Goal: Transaction & Acquisition: Download file/media

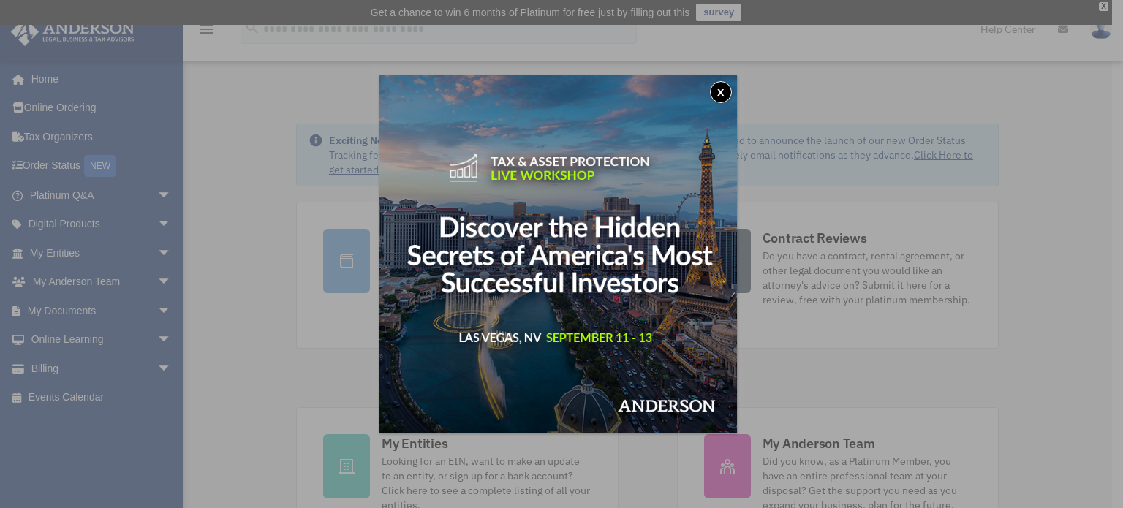
click at [722, 91] on button "x" at bounding box center [721, 92] width 22 height 22
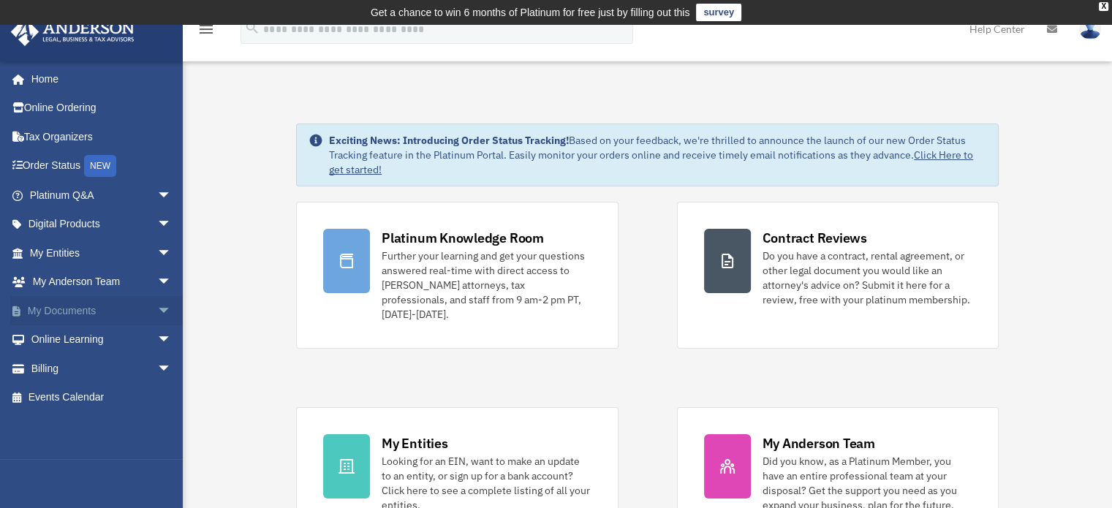
click at [111, 311] on link "My Documents arrow_drop_down" at bounding box center [101, 310] width 183 height 29
click at [159, 306] on span "arrow_drop_down" at bounding box center [171, 311] width 29 height 30
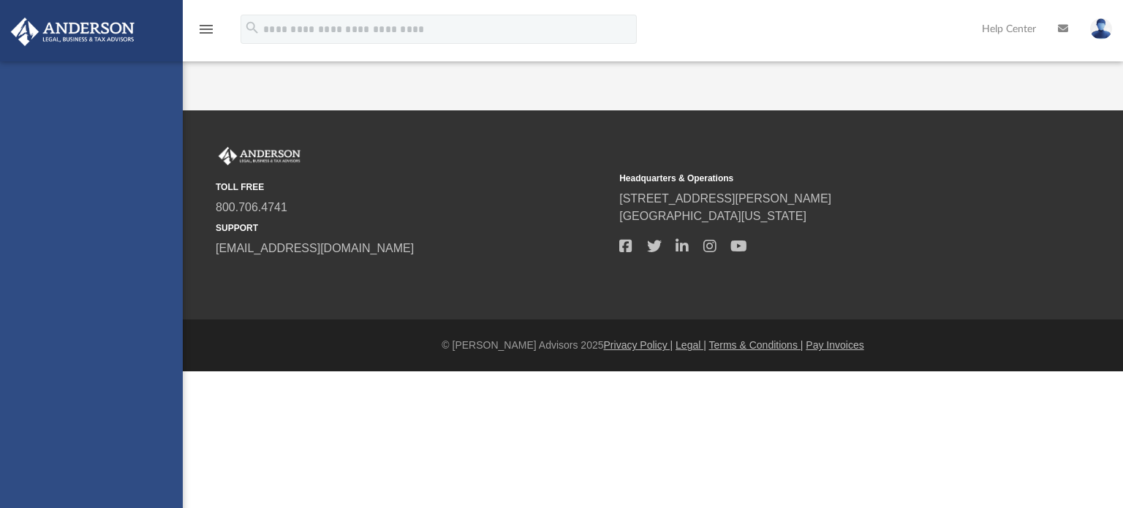
click at [53, 347] on div "oneilanderson@comcast.net Sign Out oneilanderson@comcast.net Home Online Orderi…" at bounding box center [91, 315] width 183 height 508
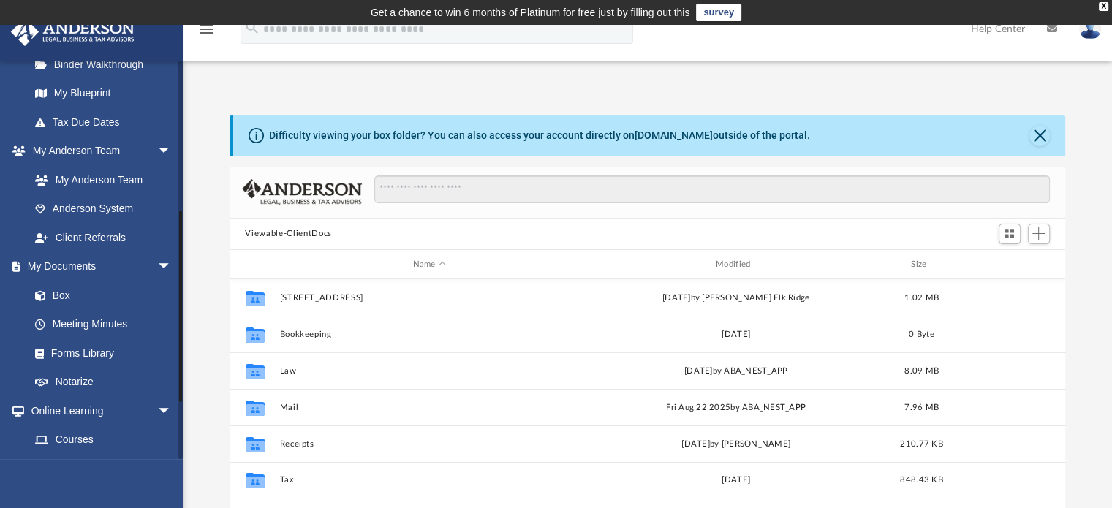
scroll to position [305, 0]
click at [56, 290] on link "Box" at bounding box center [106, 294] width 173 height 29
click at [56, 295] on link "Box" at bounding box center [106, 294] width 173 height 29
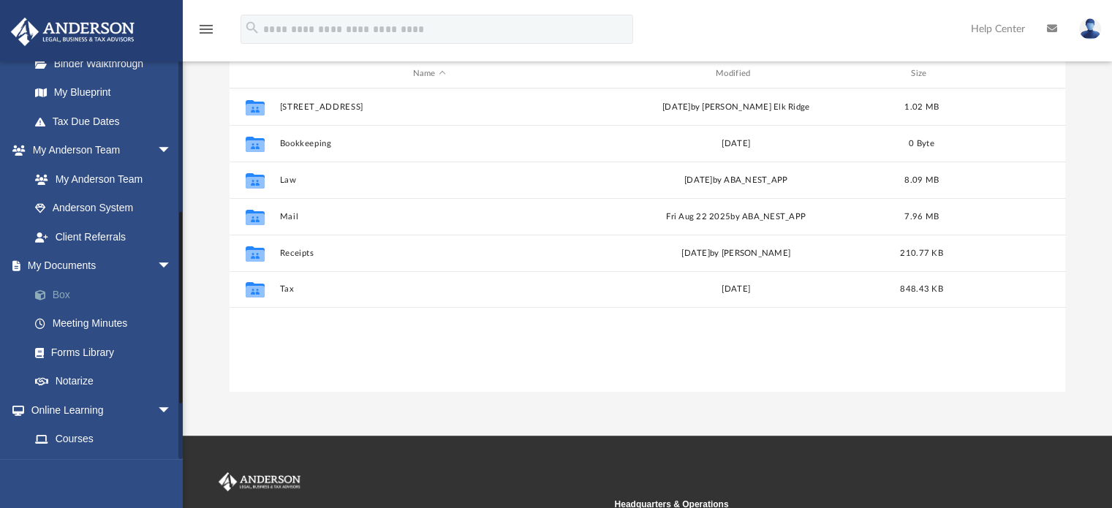
scroll to position [192, 0]
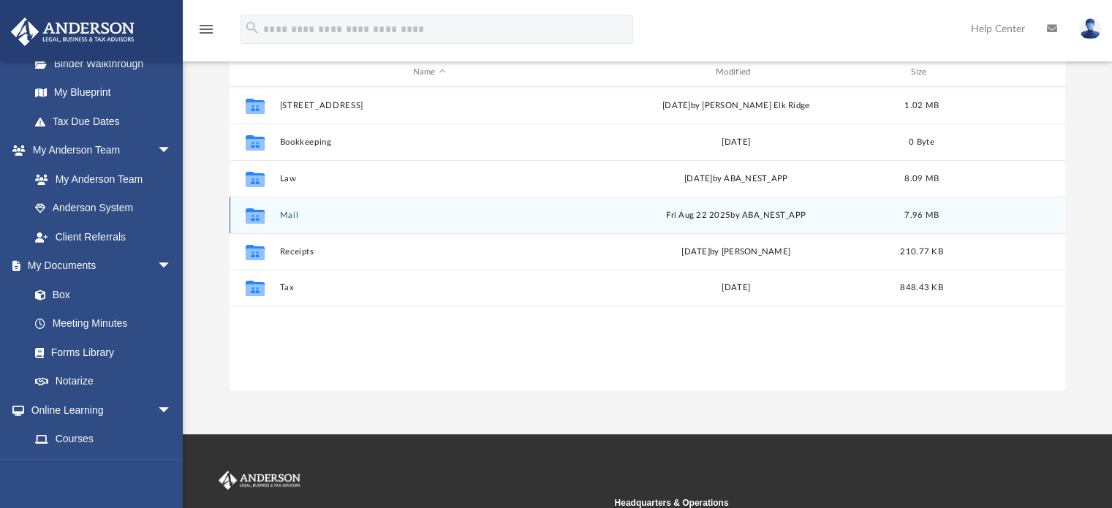
click at [253, 215] on icon "grid" at bounding box center [254, 215] width 19 height 15
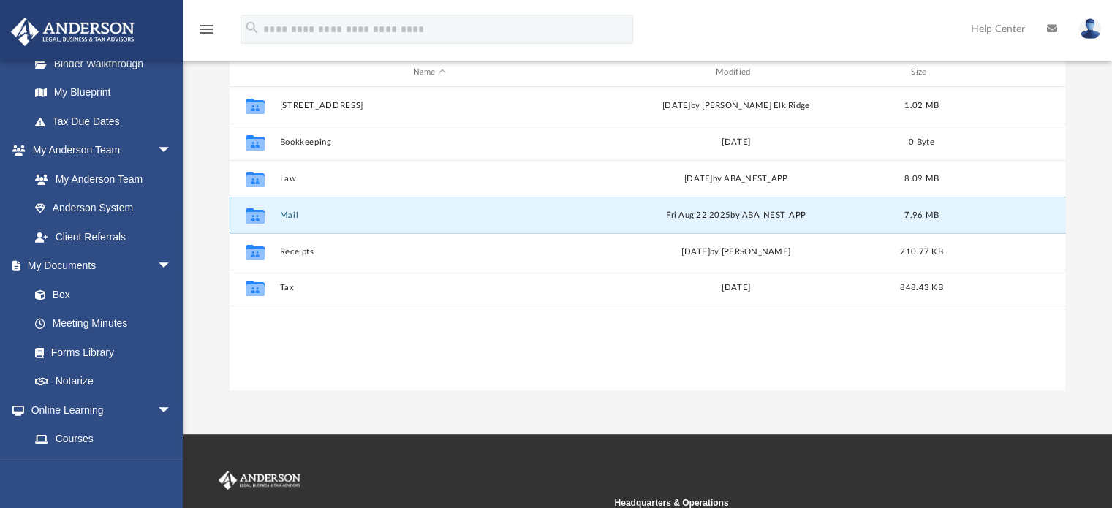
click at [276, 213] on div "Collaborated Folder Mail Fri Aug 22 2025 by ABA_NEST_APP 7.96 MB" at bounding box center [647, 215] width 836 height 37
click at [249, 216] on icon "grid" at bounding box center [254, 218] width 19 height 12
click at [764, 209] on div "[DATE] by ABA_NEST_APP" at bounding box center [735, 215] width 300 height 13
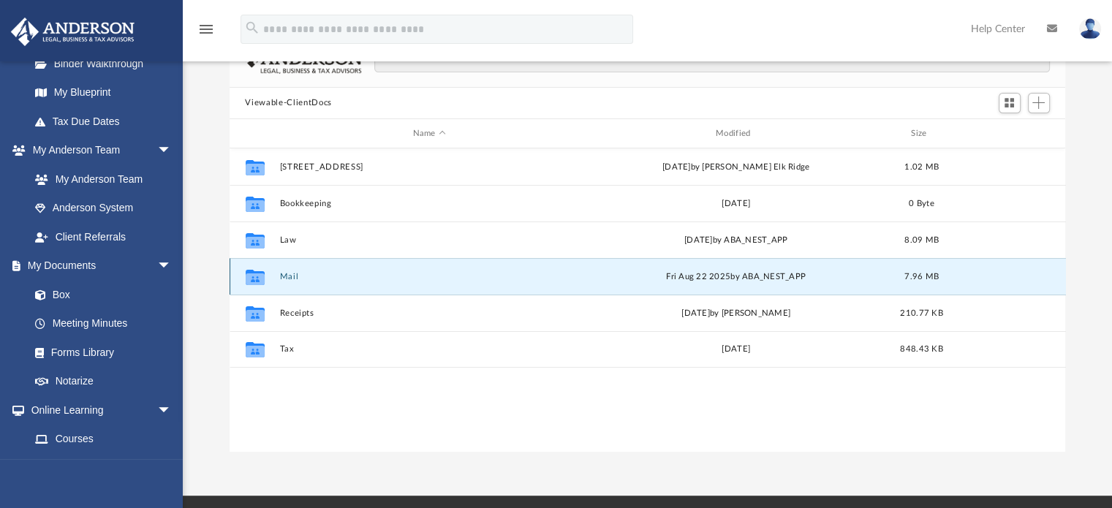
scroll to position [143, 0]
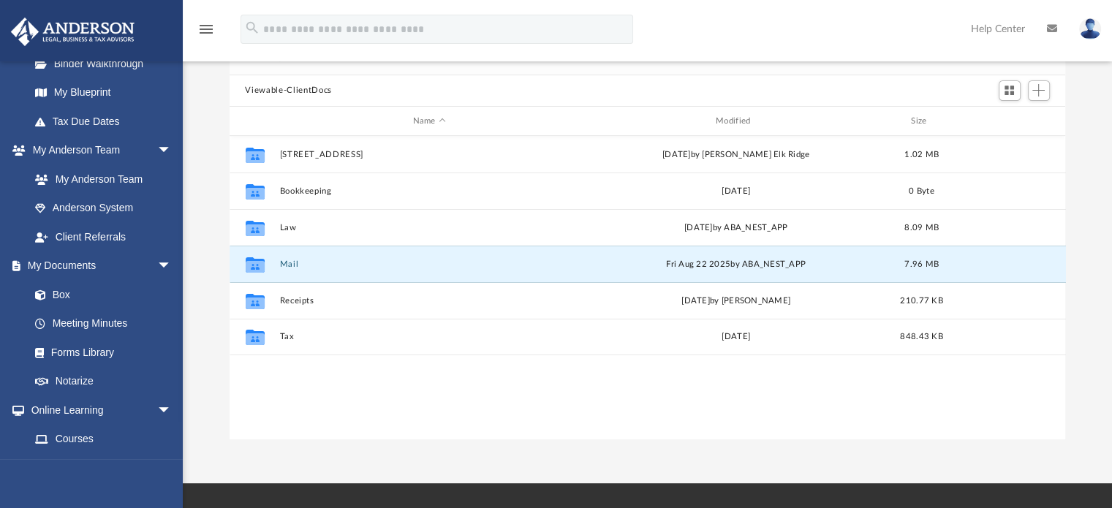
click at [389, 88] on div "Viewable-ClientDocs" at bounding box center [647, 91] width 836 height 32
click at [1009, 93] on span "Switch to Grid View" at bounding box center [1009, 90] width 12 height 12
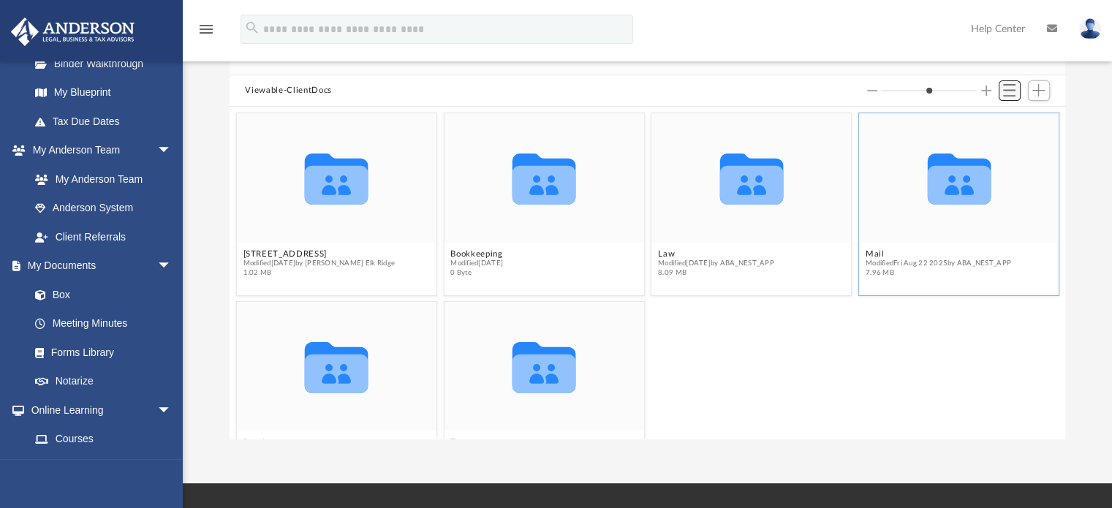
scroll to position [321, 824]
click at [933, 197] on icon "grid" at bounding box center [959, 185] width 64 height 39
click at [865, 250] on button "Mail" at bounding box center [937, 254] width 145 height 10
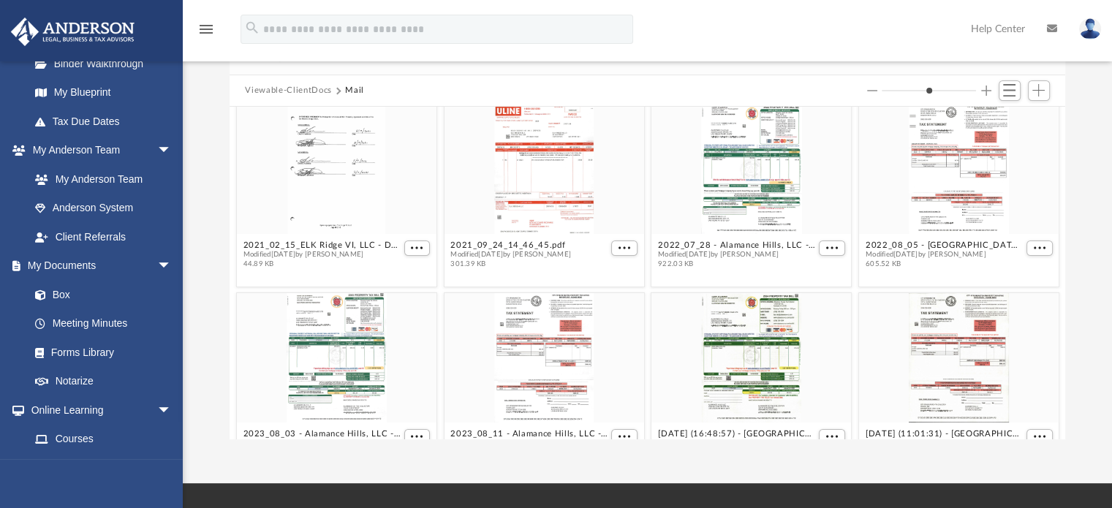
scroll to position [0, 0]
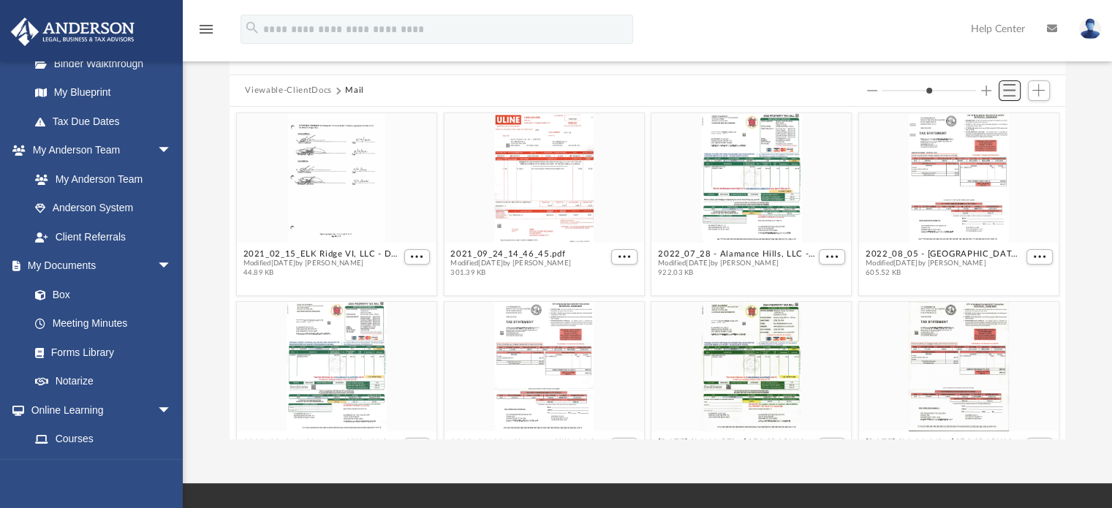
click at [1000, 96] on button "Switch to List View" at bounding box center [1009, 90] width 22 height 20
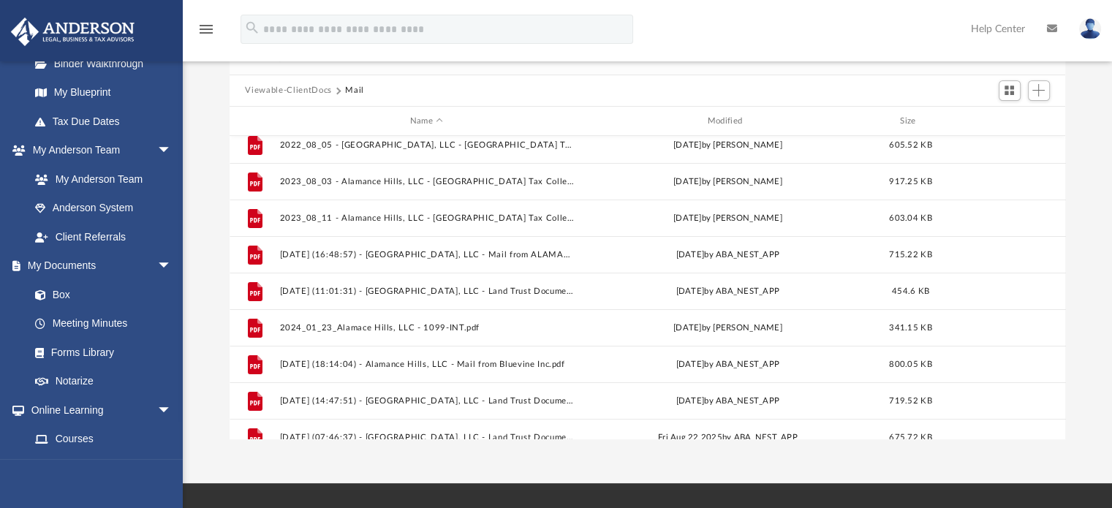
scroll to position [172, 0]
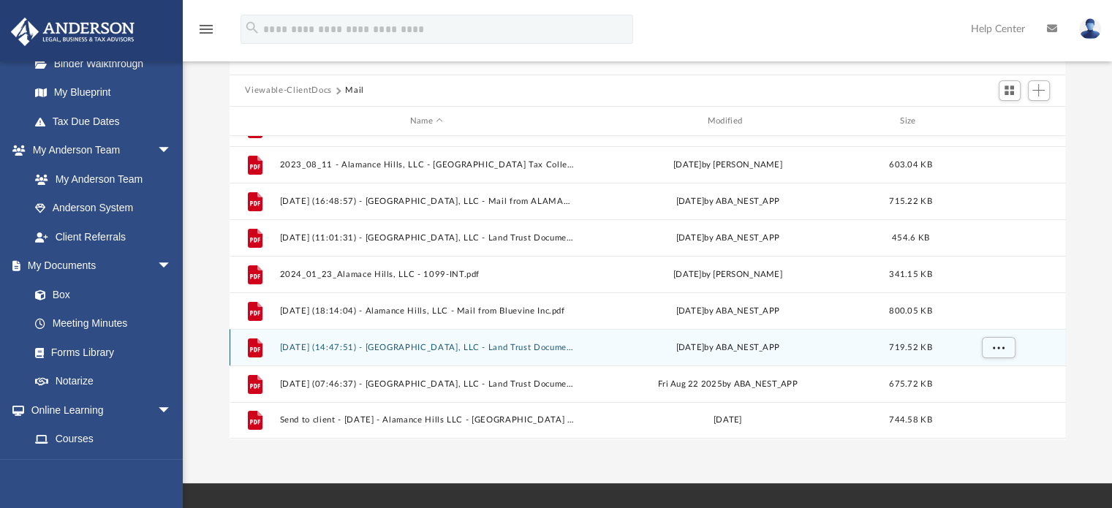
click at [465, 347] on button "[DATE] (14:47:51) - [GEOGRAPHIC_DATA], LLC - Land Trust Documents from Alamance…" at bounding box center [426, 348] width 295 height 10
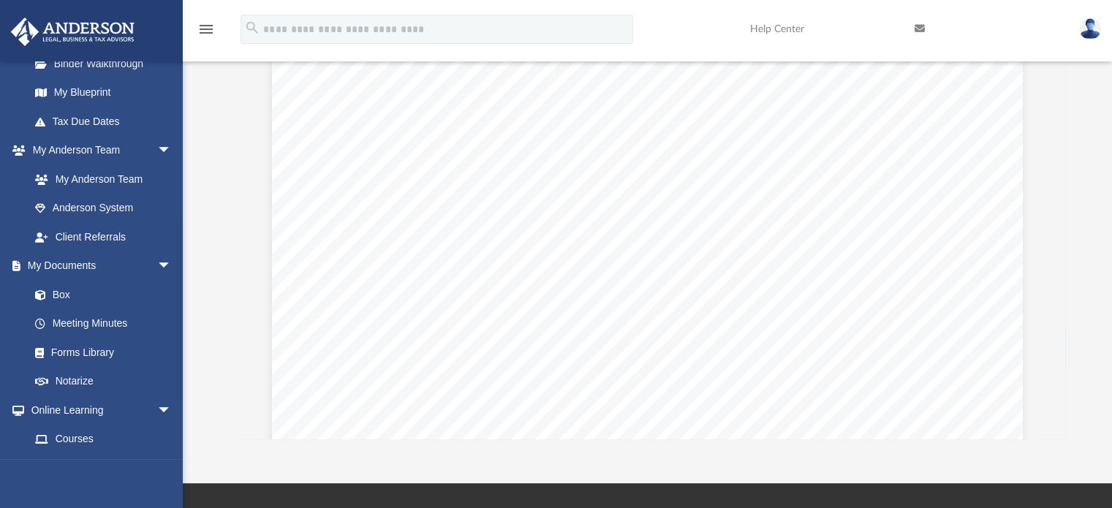
scroll to position [0, 0]
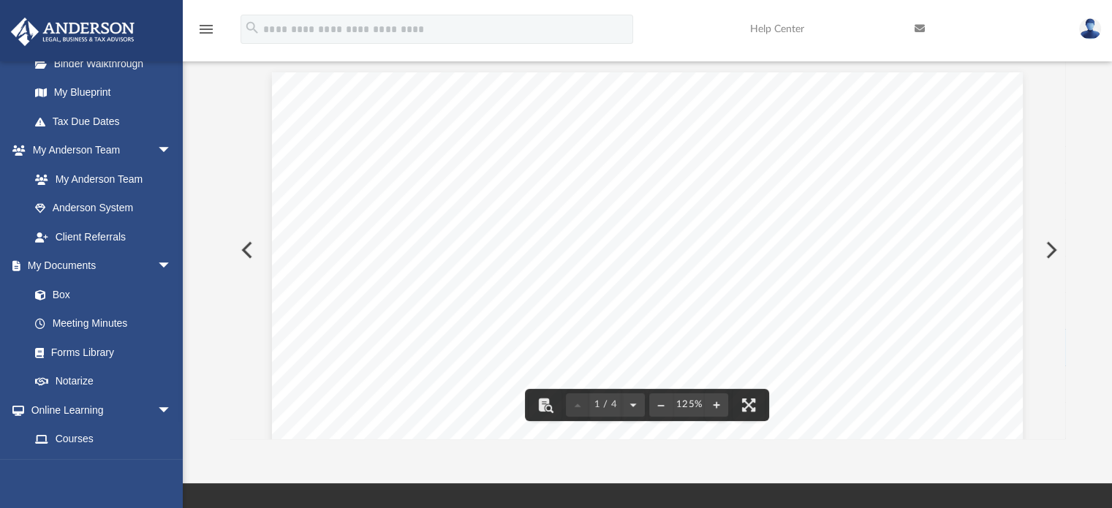
drag, startPoint x: 402, startPoint y: 202, endPoint x: 837, endPoint y: 178, distance: 436.2
click at [635, 406] on button "File preview" at bounding box center [632, 405] width 23 height 32
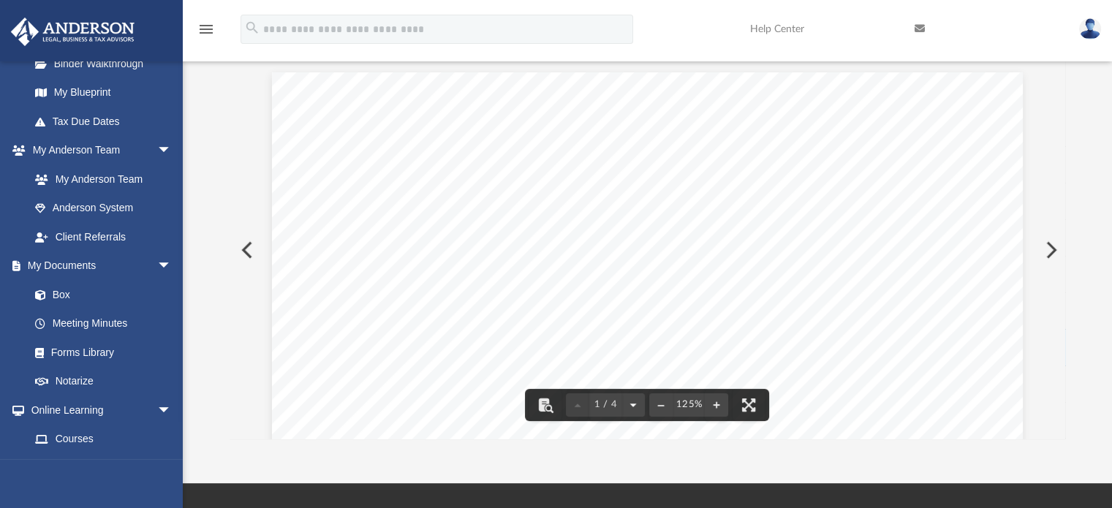
scroll to position [982, 0]
click at [635, 406] on button "File preview" at bounding box center [632, 405] width 23 height 32
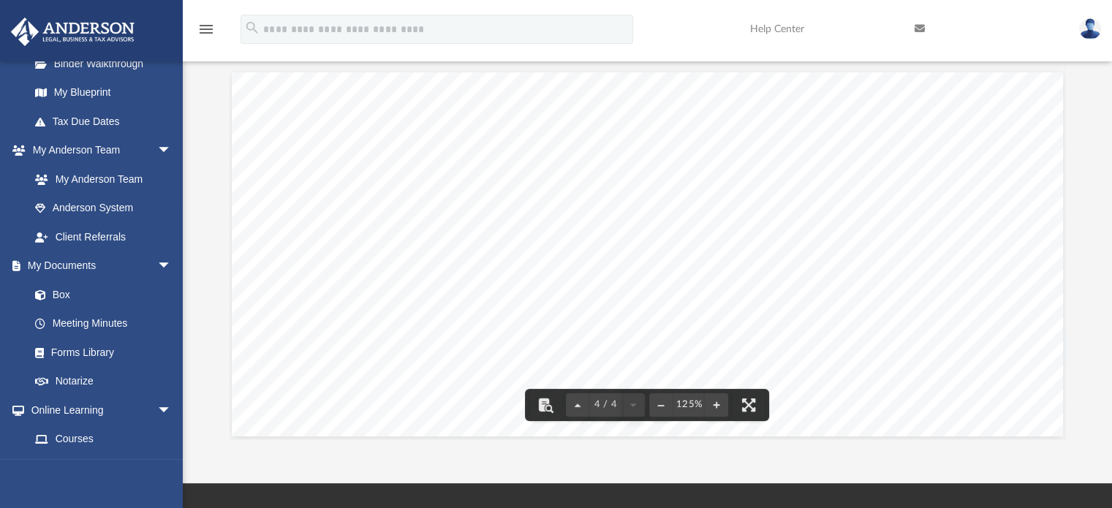
click at [635, 406] on div "4 / 4" at bounding box center [605, 404] width 79 height 23
click at [745, 399] on button "File preview" at bounding box center [748, 405] width 32 height 32
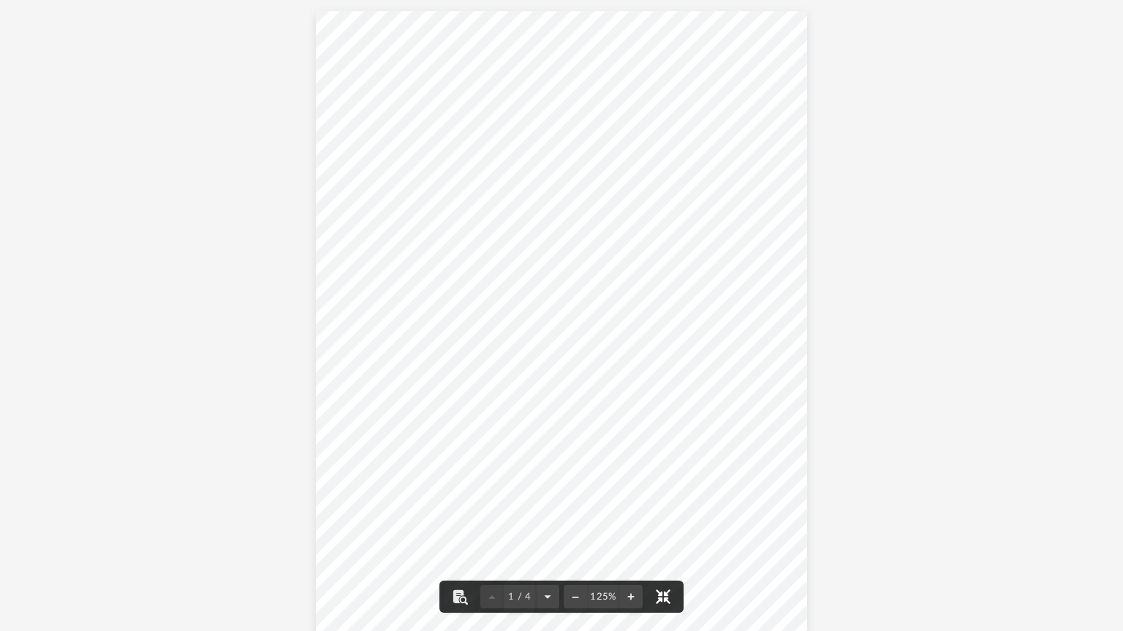
scroll to position [294, 0]
click at [690, 125] on div "Page 1" at bounding box center [561, 325] width 491 height 628
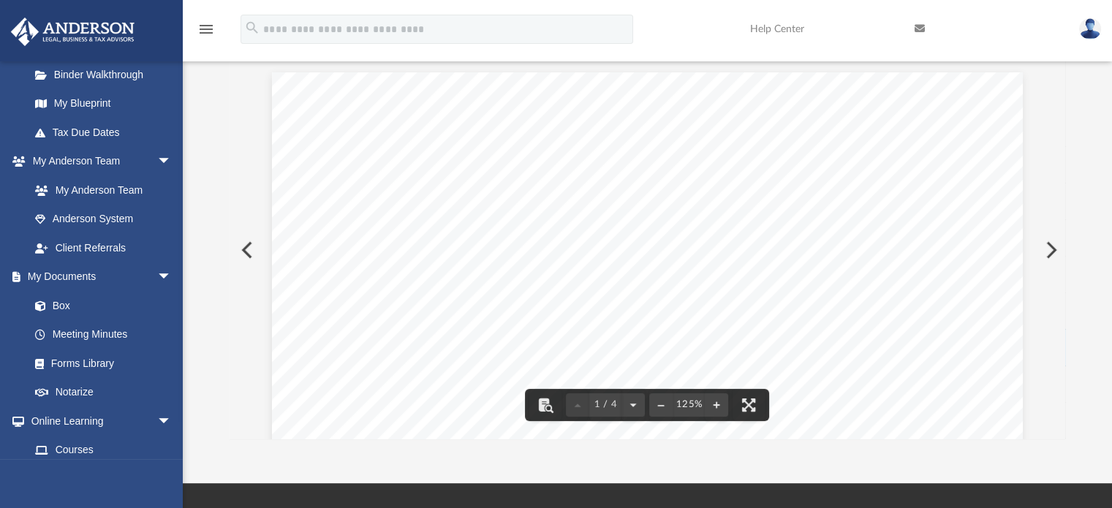
scroll to position [305, 0]
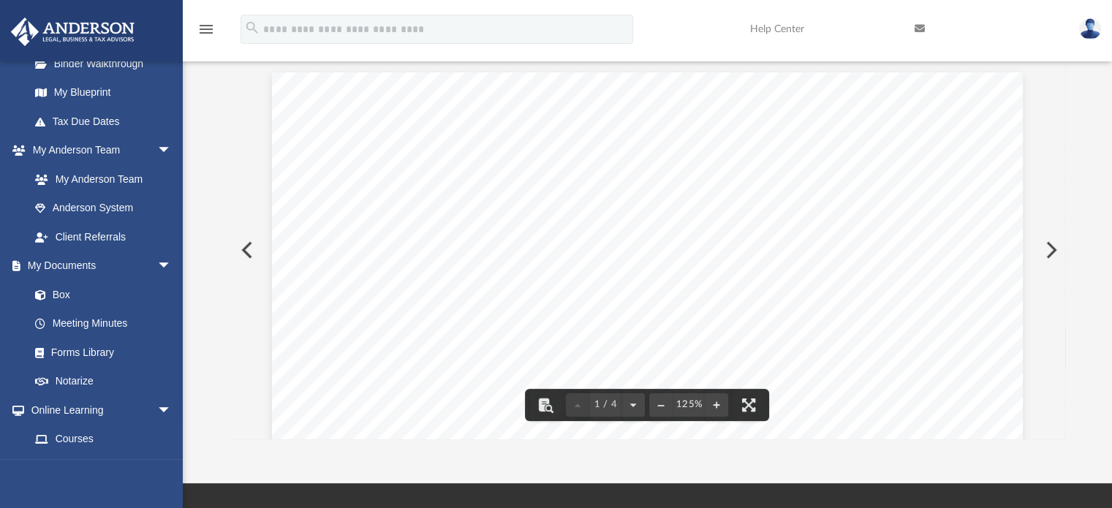
drag, startPoint x: 1059, startPoint y: 105, endPoint x: 1058, endPoint y: 128, distance: 22.7
click at [1058, 128] on div "Viewable-ClientDocs Mail Name Modified Size File 2022_08_05 - Alamance Hills, L…" at bounding box center [647, 231] width 836 height 416
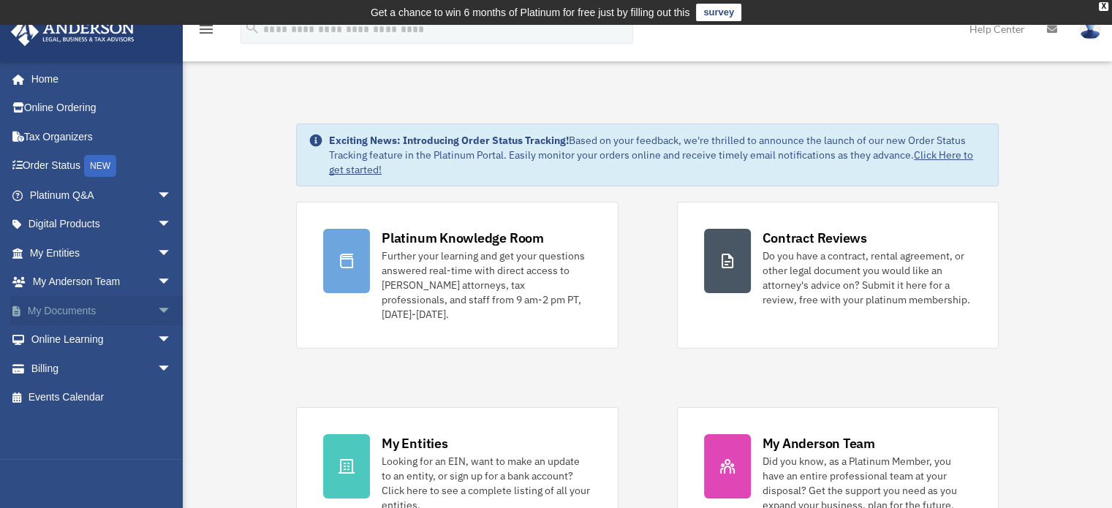
click at [157, 309] on span "arrow_drop_down" at bounding box center [171, 311] width 29 height 30
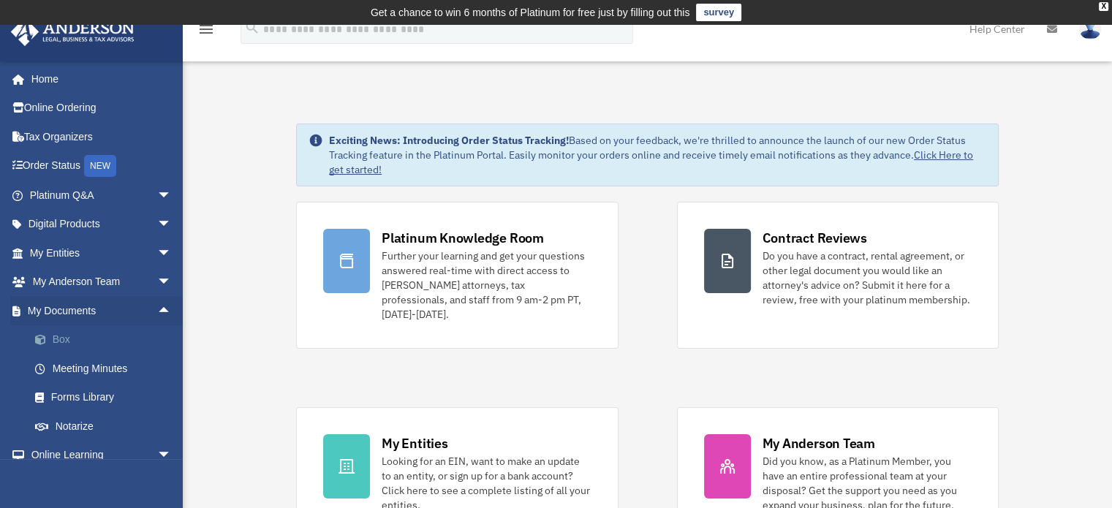
click at [79, 341] on link "Box" at bounding box center [106, 339] width 173 height 29
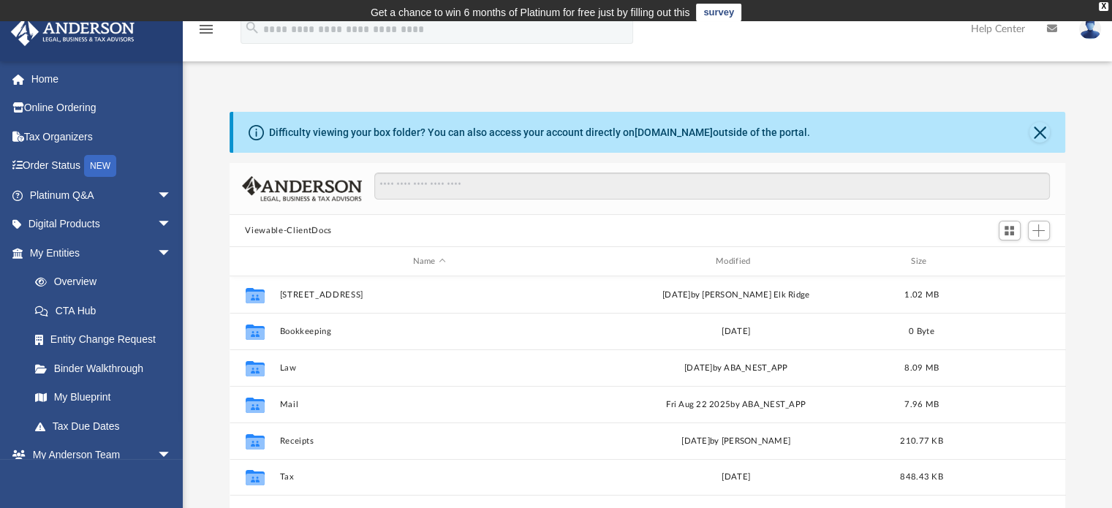
scroll to position [321, 824]
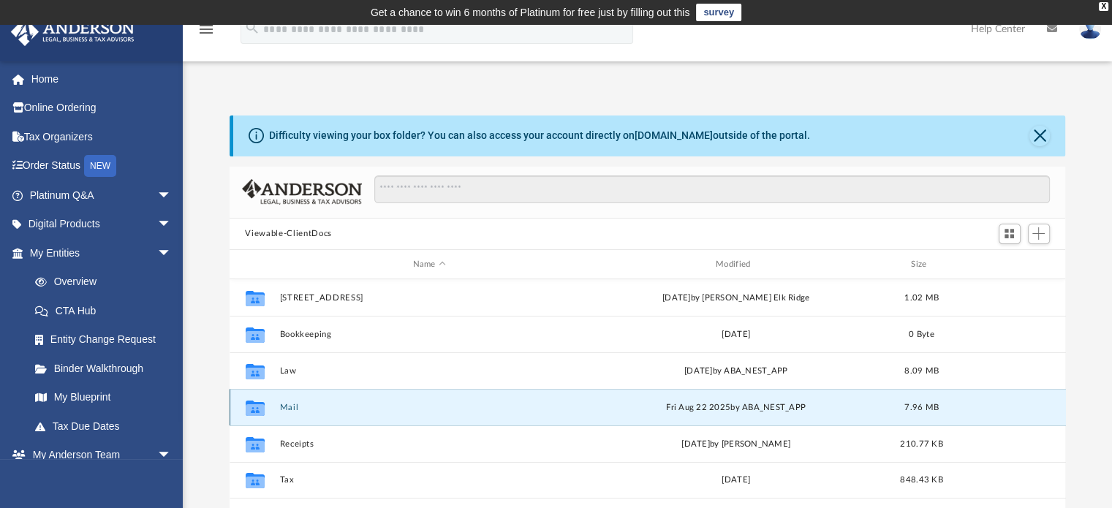
click at [287, 405] on button "Mail" at bounding box center [429, 408] width 300 height 10
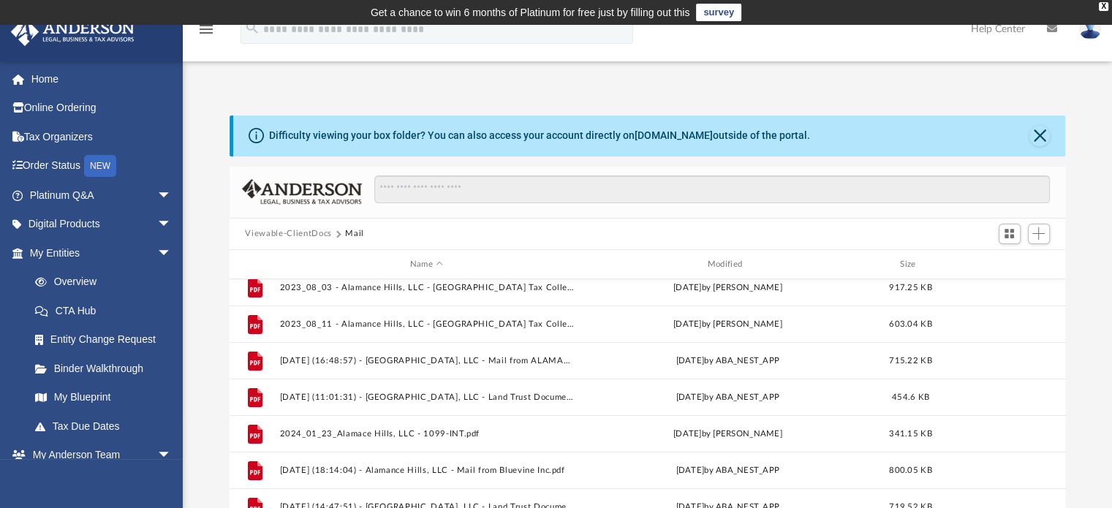
scroll to position [172, 0]
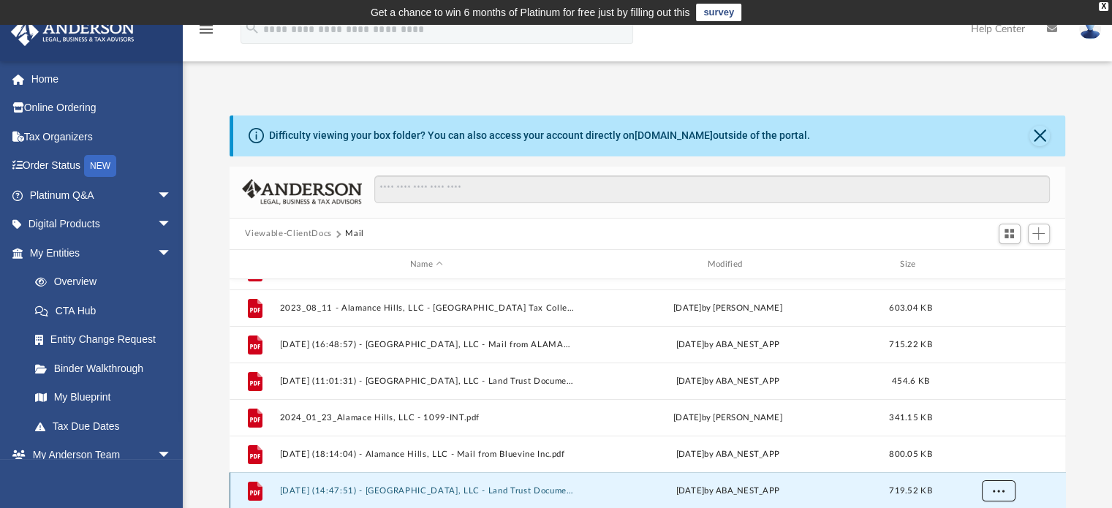
click at [1000, 493] on span "More options" at bounding box center [998, 491] width 12 height 8
click at [990, 495] on button "More options" at bounding box center [998, 491] width 34 height 22
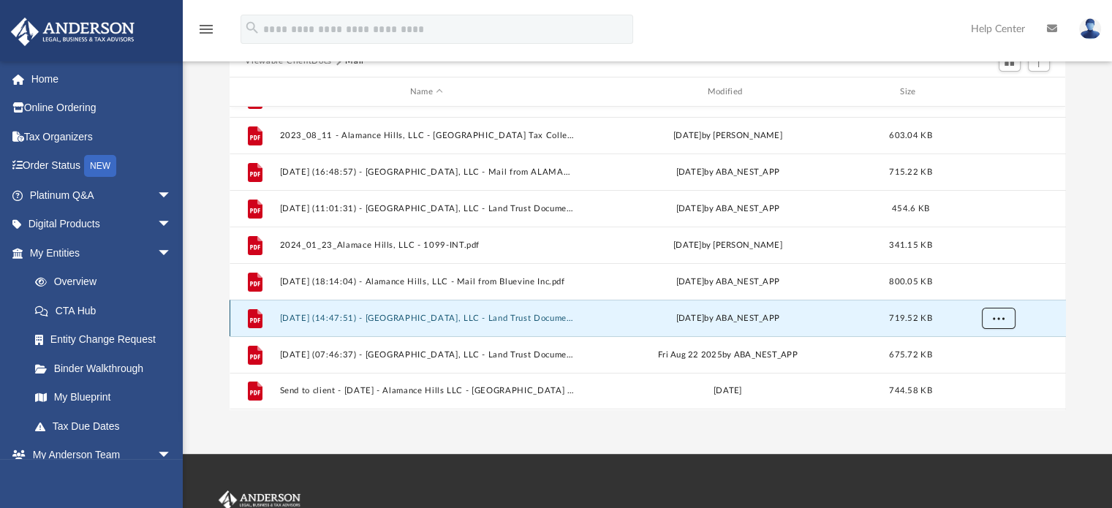
click at [998, 315] on span "More options" at bounding box center [998, 318] width 12 height 8
click at [974, 370] on li "Download" at bounding box center [984, 370] width 42 height 15
click at [998, 319] on span "More options" at bounding box center [998, 318] width 12 height 8
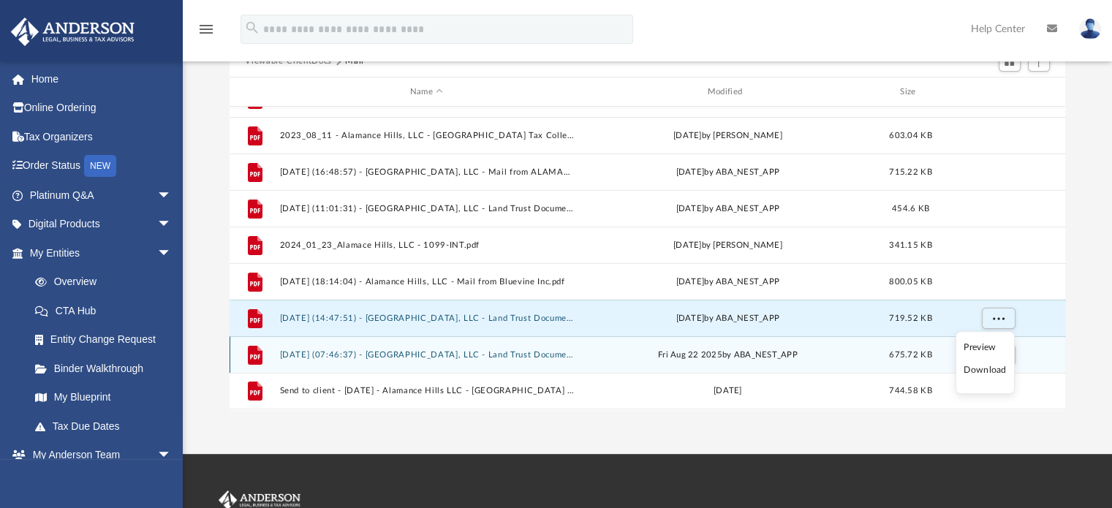
click at [808, 357] on div "[DATE] by ABA_NEST_APP" at bounding box center [727, 355] width 295 height 13
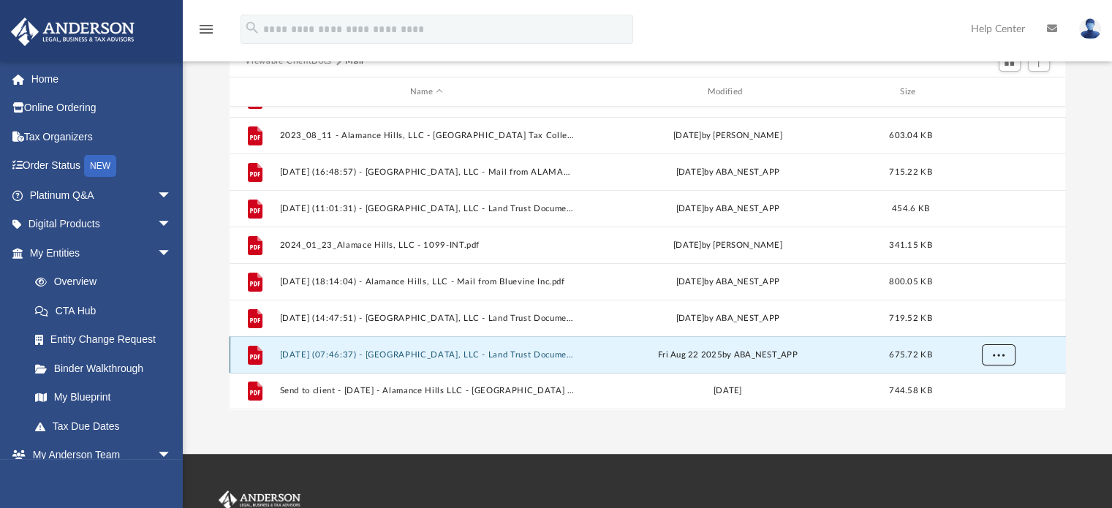
click at [995, 349] on button "More options" at bounding box center [998, 355] width 34 height 22
click at [985, 323] on li "Download" at bounding box center [984, 323] width 42 height 15
